Goal: Check status: Check status

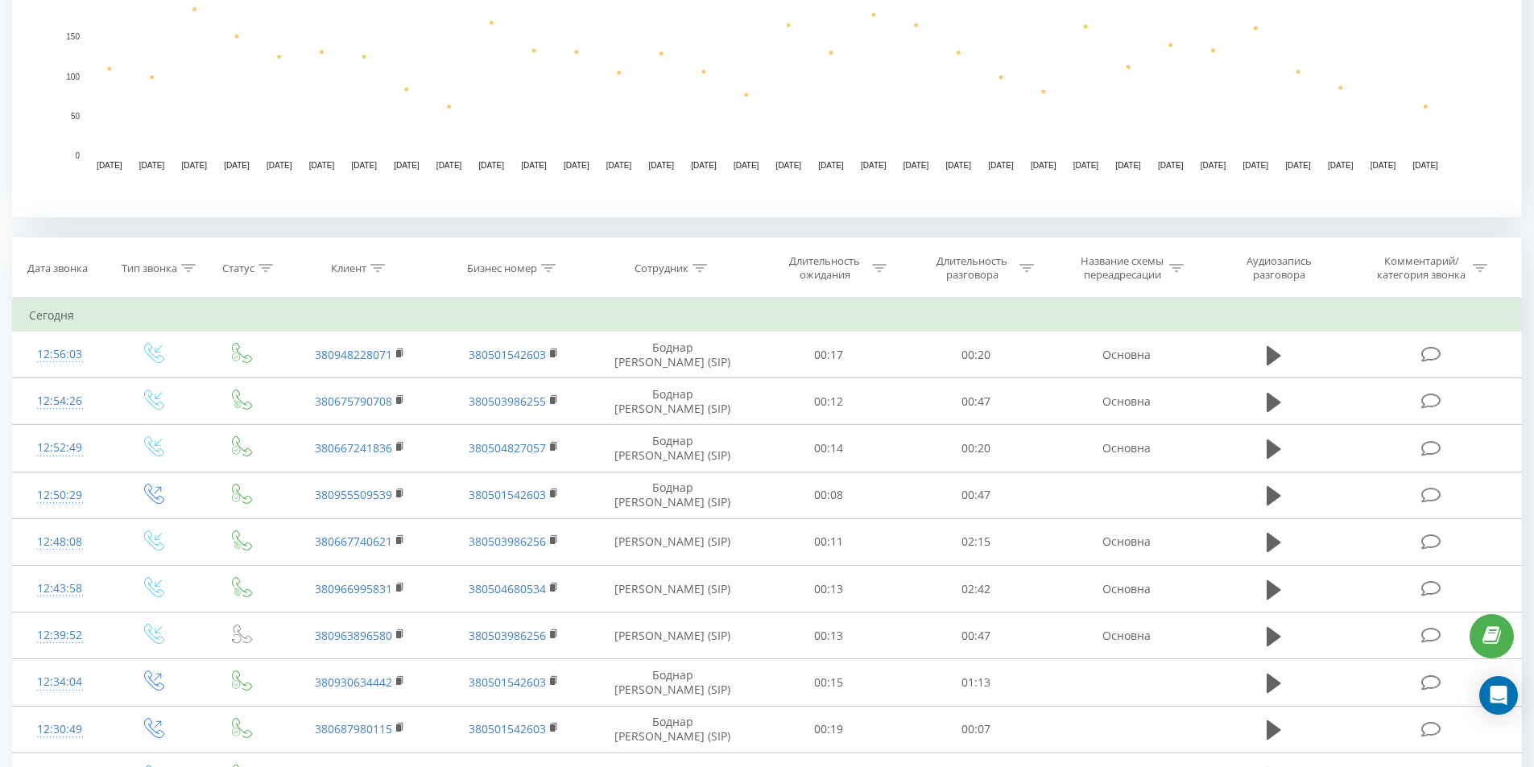
scroll to position [483, 0]
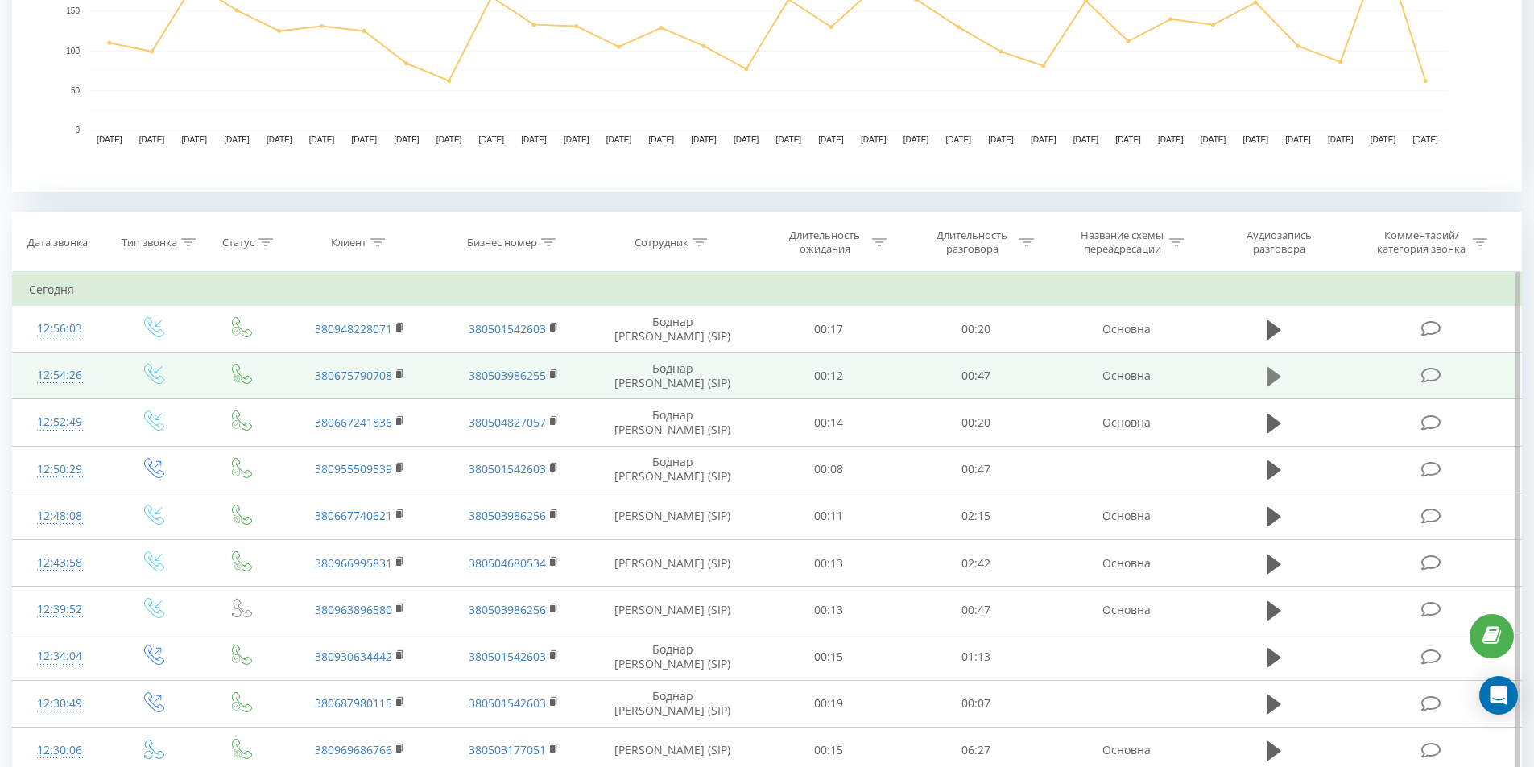
click at [1276, 375] on icon at bounding box center [1273, 376] width 14 height 19
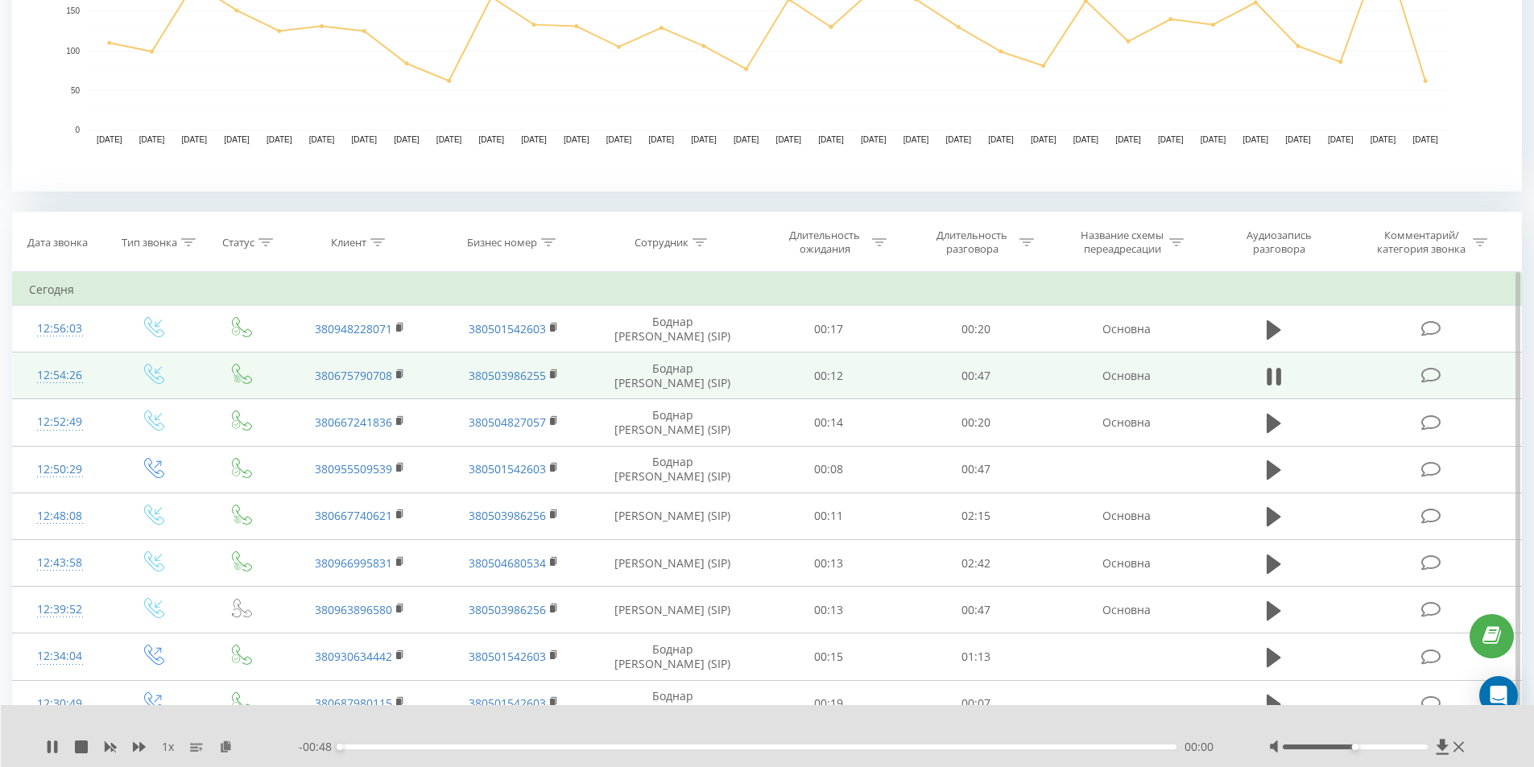
click at [513, 747] on div "00:00" at bounding box center [758, 747] width 837 height 5
click at [473, 743] on div "- 00:36 00:12 00:12" at bounding box center [764, 747] width 930 height 16
click at [477, 746] on div "00:12" at bounding box center [758, 747] width 837 height 5
click at [1272, 378] on icon at bounding box center [1273, 376] width 14 height 23
click at [402, 370] on icon at bounding box center [401, 372] width 6 height 7
